Goal: Information Seeking & Learning: Learn about a topic

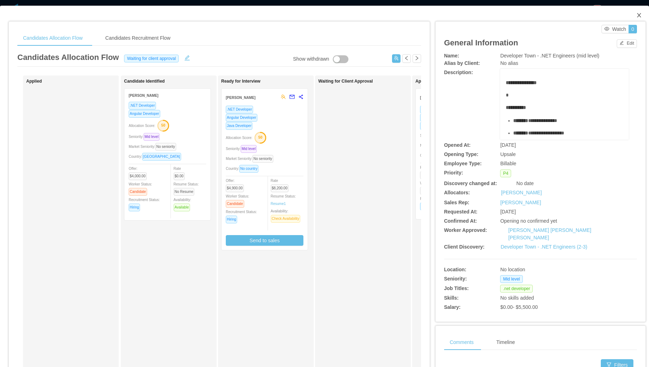
click at [633, 22] on span "Close" at bounding box center [639, 16] width 20 height 20
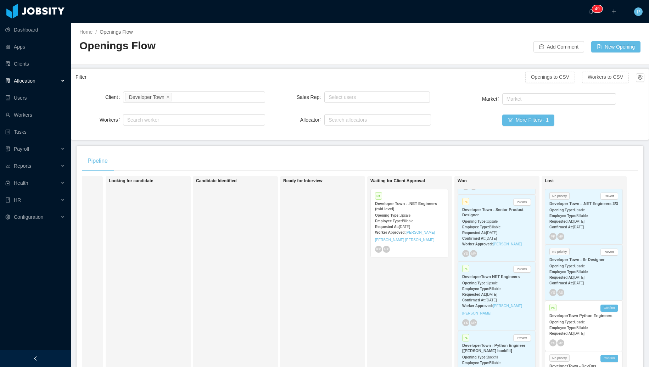
scroll to position [126, 0]
click at [418, 212] on div "Opening Type: Upsale" at bounding box center [409, 214] width 69 height 7
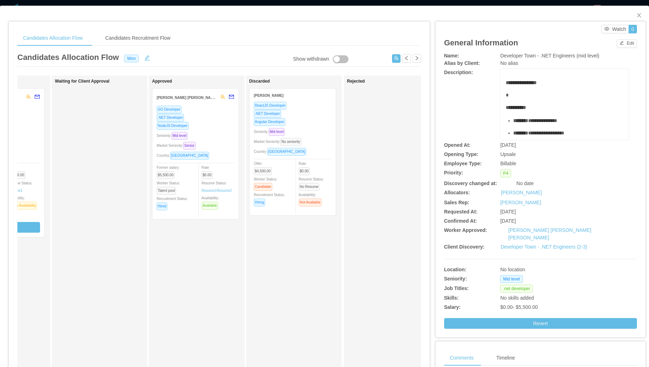
click at [216, 119] on div ".NET Developer" at bounding box center [196, 117] width 78 height 8
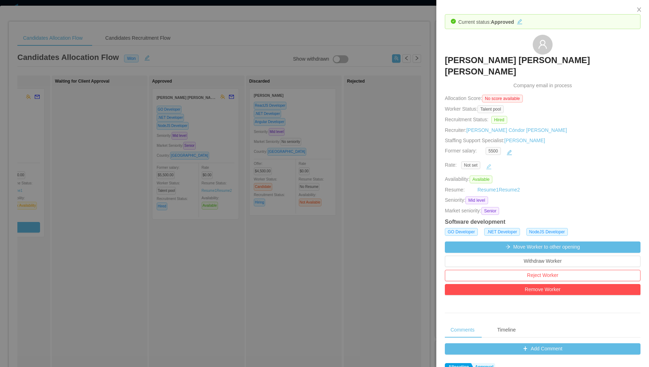
click at [490, 161] on button "button" at bounding box center [488, 166] width 11 height 11
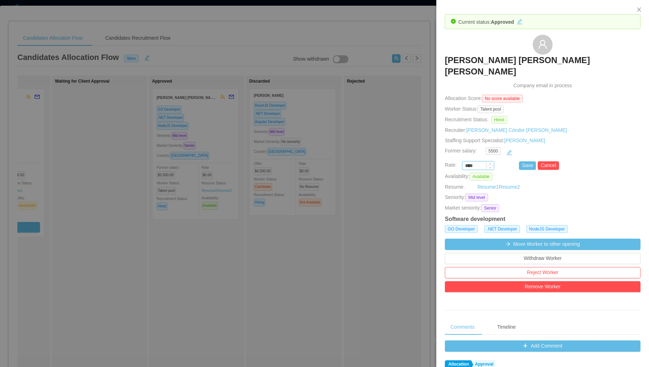
click at [466, 162] on input "****" at bounding box center [478, 166] width 31 height 8
type input "*******"
click at [526, 161] on button "Save" at bounding box center [527, 165] width 17 height 9
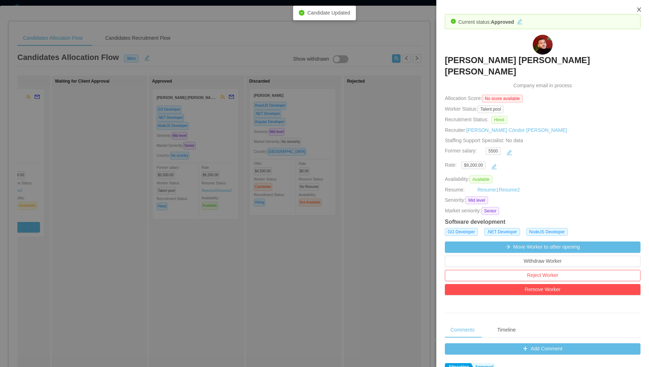
click at [639, 8] on icon "icon: close" at bounding box center [639, 10] width 6 height 6
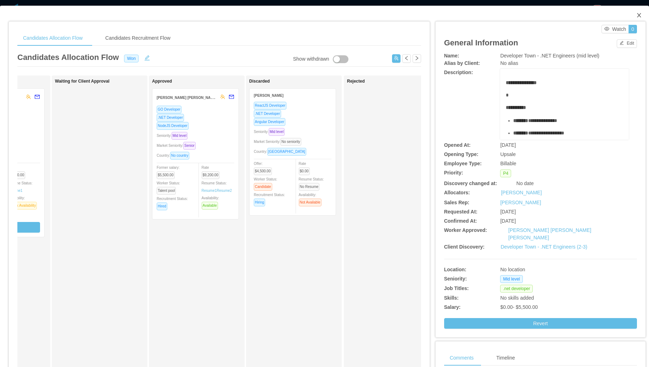
click at [637, 15] on icon "icon: close" at bounding box center [639, 15] width 4 height 4
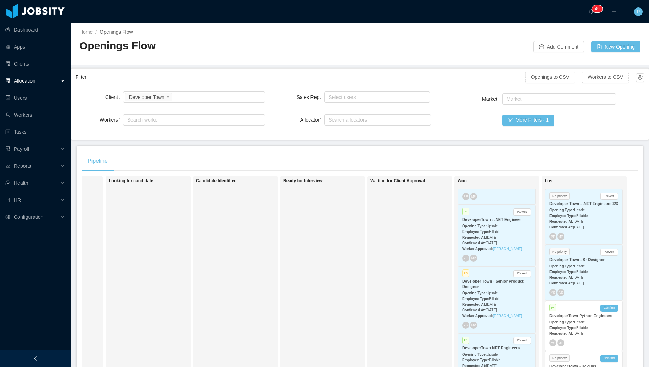
click at [283, 240] on div "Ready for Interview" at bounding box center [332, 278] width 99 height 199
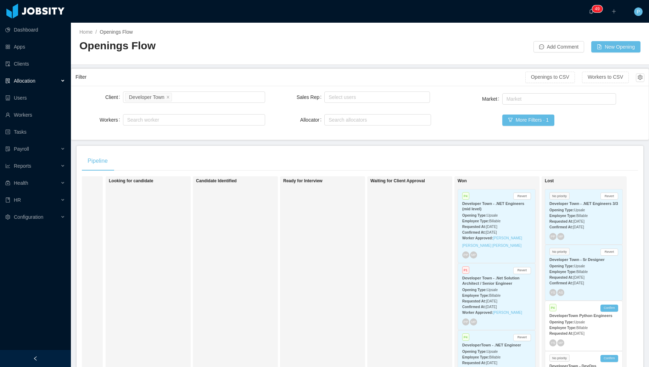
click at [491, 218] on div "Employee Type: Billable" at bounding box center [496, 220] width 69 height 7
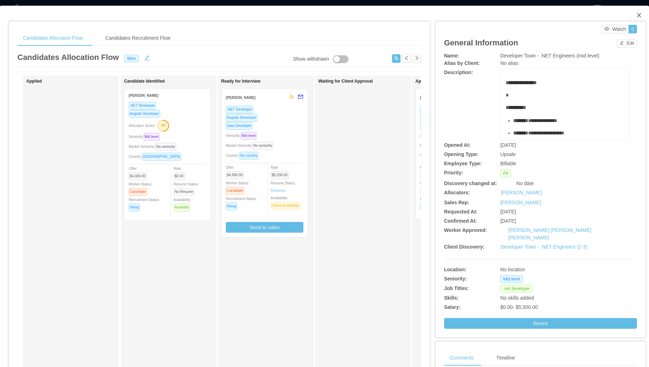
click at [636, 15] on icon "icon: close" at bounding box center [639, 15] width 6 height 6
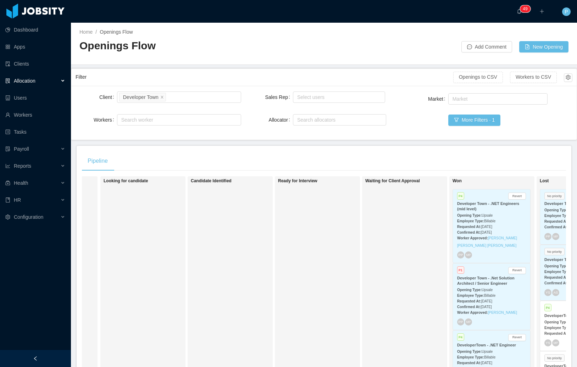
click at [488, 228] on span "[DATE]" at bounding box center [486, 227] width 11 height 4
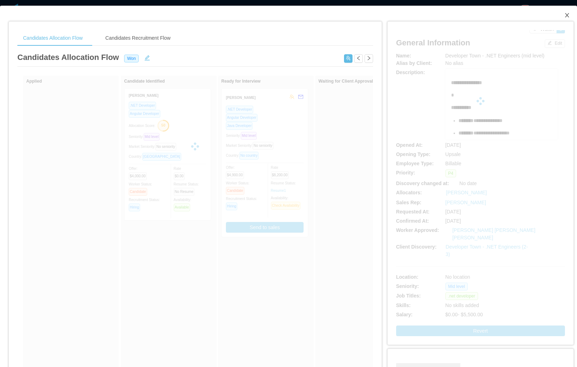
click at [564, 16] on icon "icon: close" at bounding box center [567, 15] width 6 height 6
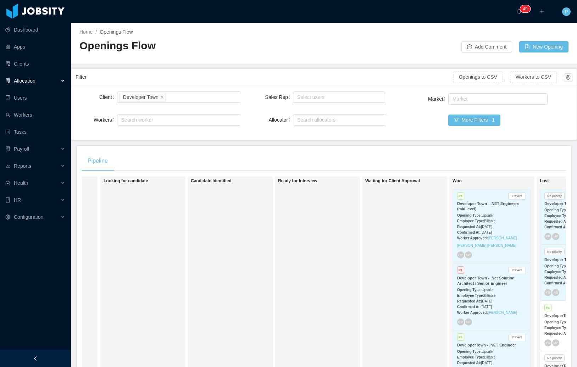
click at [501, 241] on div "Worker Approved: [PERSON_NAME] [PERSON_NAME] [PERSON_NAME]" at bounding box center [491, 241] width 69 height 15
click at [500, 235] on div "Worker Approved: [PERSON_NAME] [PERSON_NAME] [PERSON_NAME]" at bounding box center [491, 241] width 69 height 15
click at [500, 239] on link "[PERSON_NAME] [PERSON_NAME] [PERSON_NAME]" at bounding box center [487, 241] width 60 height 11
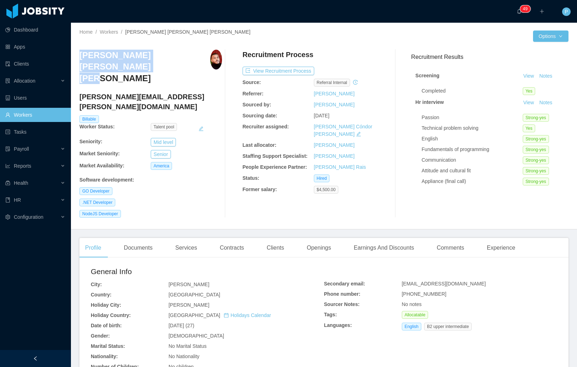
drag, startPoint x: 115, startPoint y: 67, endPoint x: 79, endPoint y: 59, distance: 36.1
click at [79, 59] on h3 "[PERSON_NAME] [PERSON_NAME] [PERSON_NAME]" at bounding box center [144, 67] width 131 height 34
copy h3 "[PERSON_NAME] [PERSON_NAME] [PERSON_NAME]"
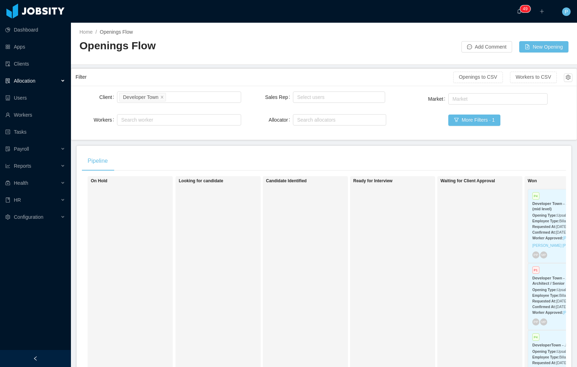
click at [239, 330] on div "Looking for candidate" at bounding box center [228, 278] width 99 height 199
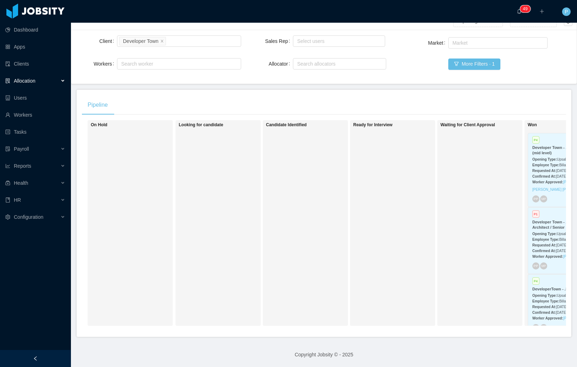
scroll to position [61, 0]
click at [240, 331] on div "On Hold Looking for candidate Candidate Identified Ready for Interview Waiting …" at bounding box center [324, 225] width 484 height 211
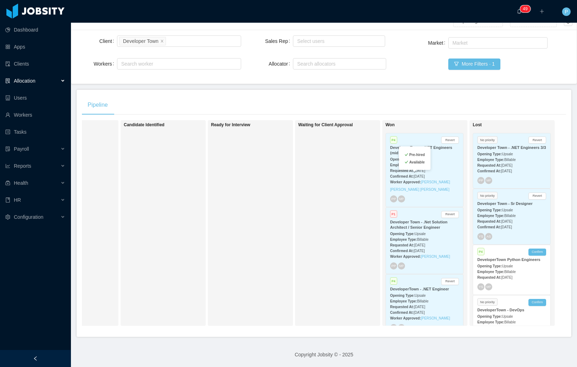
click at [419, 150] on div "Pre-hired Available" at bounding box center [415, 157] width 32 height 23
click at [438, 155] on div "Opening Type: Upsale" at bounding box center [424, 158] width 69 height 7
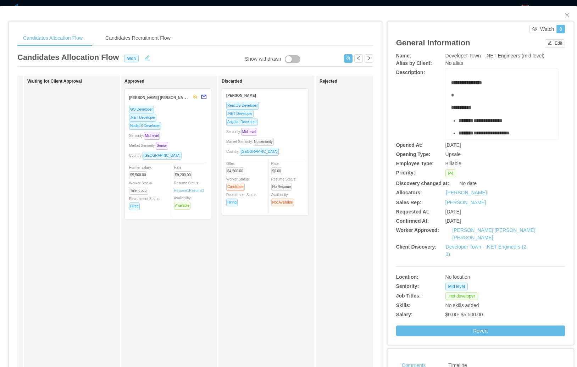
click at [193, 123] on div "NodeJS Developer" at bounding box center [168, 126] width 78 height 8
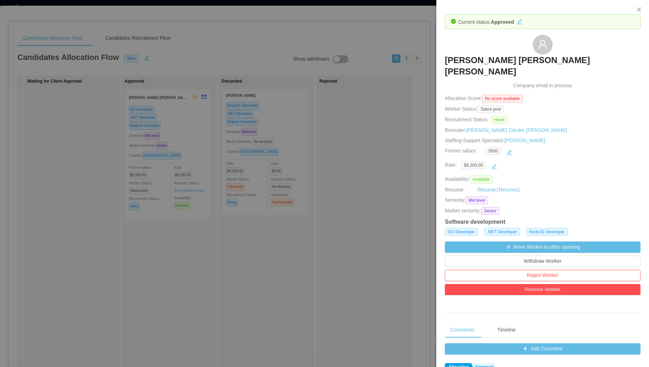
scroll to position [0, 75]
